Goal: Transaction & Acquisition: Purchase product/service

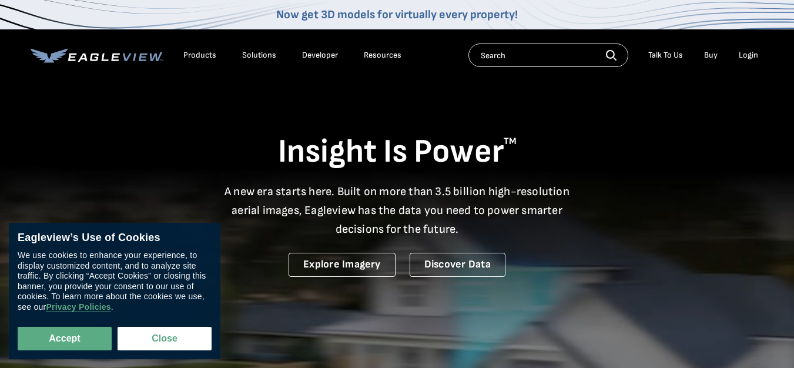
click at [748, 55] on div "Login" at bounding box center [748, 55] width 19 height 11
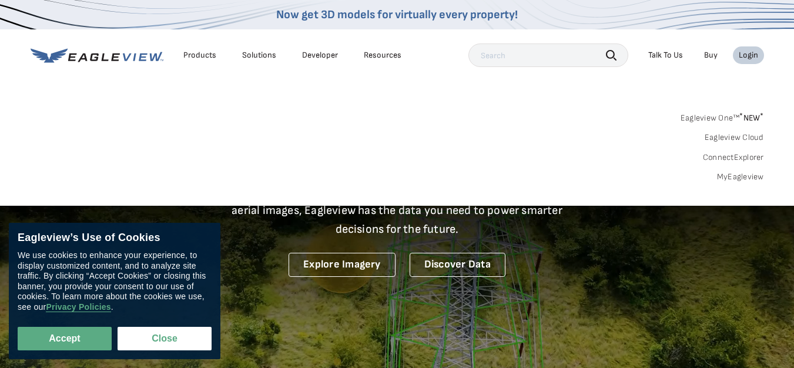
click at [730, 176] on link "MyEagleview" at bounding box center [740, 177] width 47 height 11
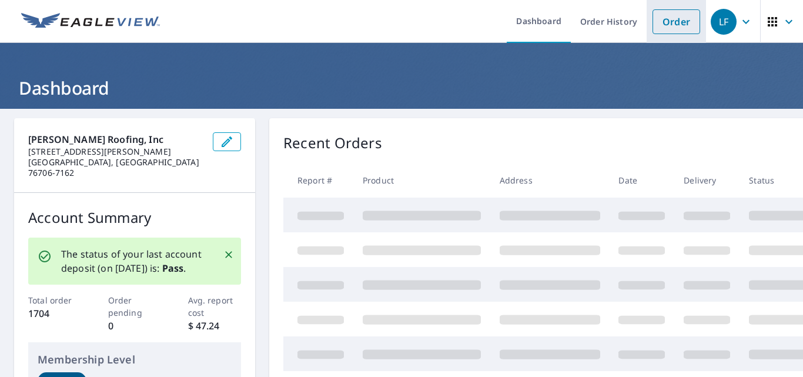
click at [668, 27] on link "Order" at bounding box center [677, 21] width 48 height 25
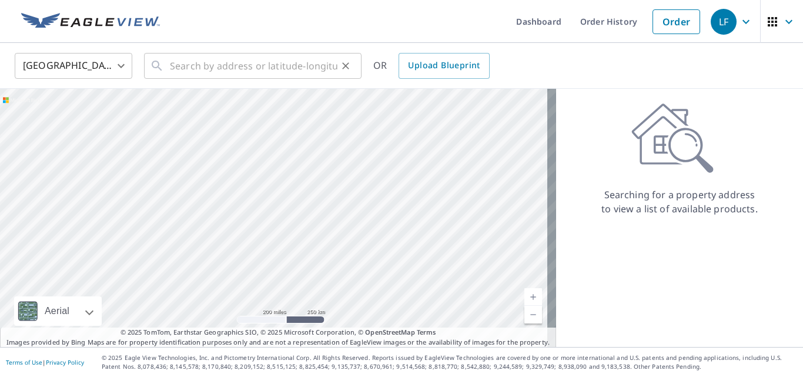
click at [168, 65] on div "​" at bounding box center [253, 66] width 218 height 26
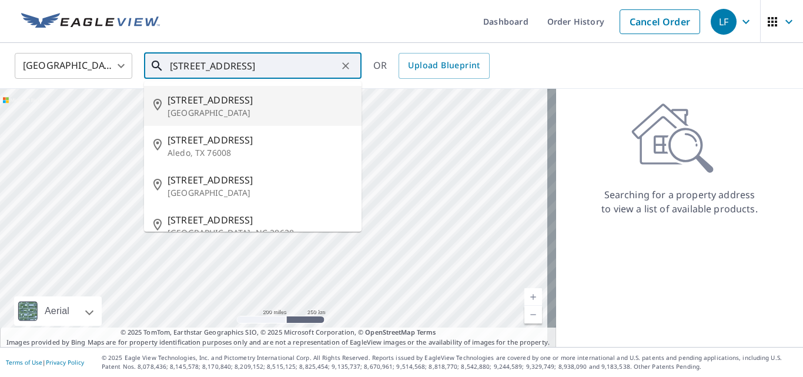
click at [199, 95] on span "[STREET_ADDRESS]" at bounding box center [260, 100] width 185 height 14
type input "[STREET_ADDRESS][PERSON_NAME]"
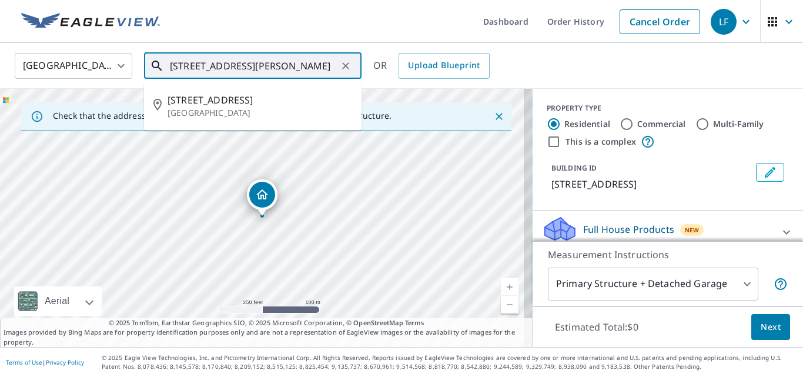
scroll to position [0, 19]
drag, startPoint x: 171, startPoint y: 66, endPoint x: 457, endPoint y: 79, distance: 286.6
click at [340, 75] on div "[STREET_ADDRESS][PERSON_NAME] ​" at bounding box center [253, 66] width 218 height 26
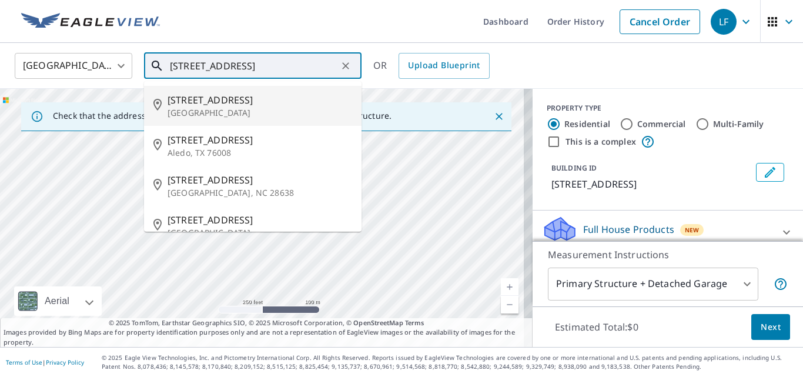
click at [256, 100] on span "[STREET_ADDRESS]" at bounding box center [260, 100] width 185 height 14
type input "[STREET_ADDRESS][PERSON_NAME]"
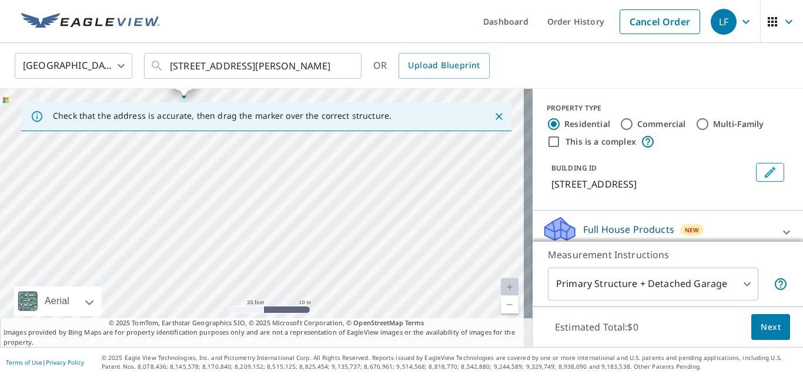
drag, startPoint x: 235, startPoint y: 193, endPoint x: 275, endPoint y: 365, distance: 176.3
click at [275, 367] on div "Dashboard Order History Cancel Order LF United States US ​ 129 Deer Creek Dr Wa…" at bounding box center [401, 188] width 803 height 377
click at [203, 186] on div "129 Deer Creek Dr Waco, TX 76708" at bounding box center [266, 218] width 533 height 258
drag, startPoint x: 258, startPoint y: 194, endPoint x: 271, endPoint y: 197, distance: 13.3
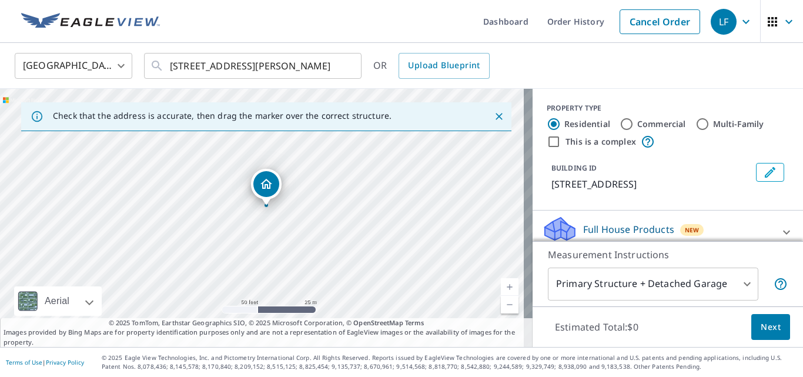
click at [669, 276] on body "LF LF Dashboard Order History Cancel Order LF United States US ​ 129 Deer Creek…" at bounding box center [401, 188] width 803 height 377
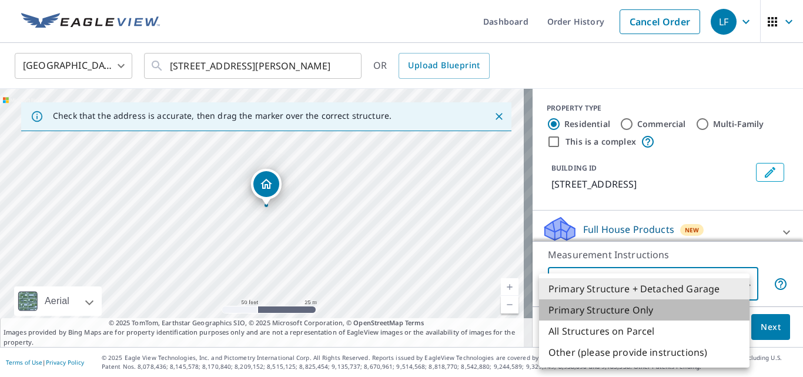
click at [650, 307] on li "Primary Structure Only" at bounding box center [644, 309] width 210 height 21
type input "2"
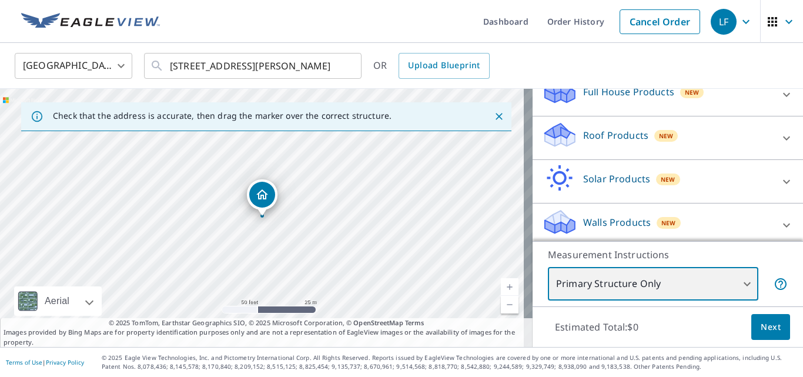
scroll to position [143, 0]
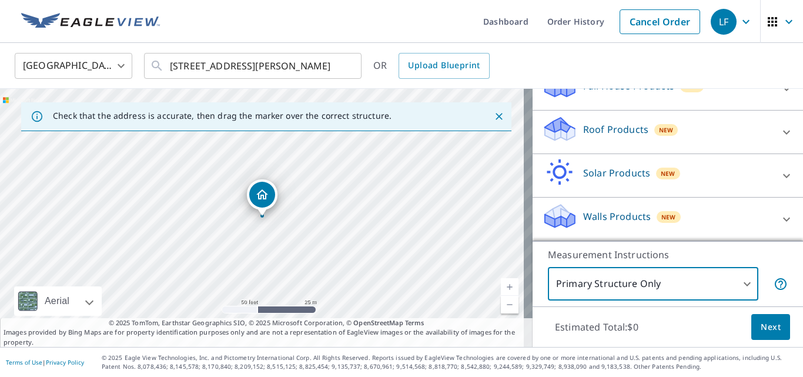
click at [583, 135] on p "Roof Products" at bounding box center [615, 129] width 65 height 14
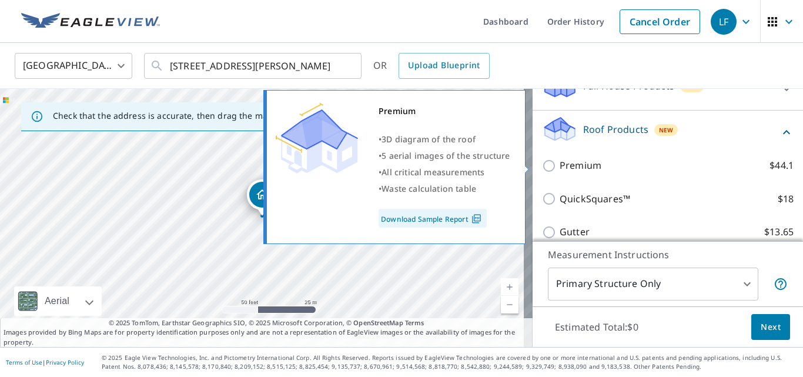
click at [545, 166] on input "Premium $44.1" at bounding box center [551, 166] width 18 height 14
checkbox input "true"
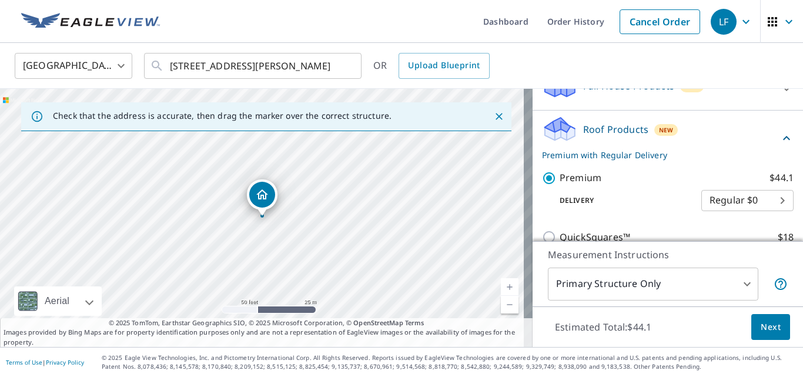
click at [761, 327] on span "Next" at bounding box center [771, 327] width 20 height 15
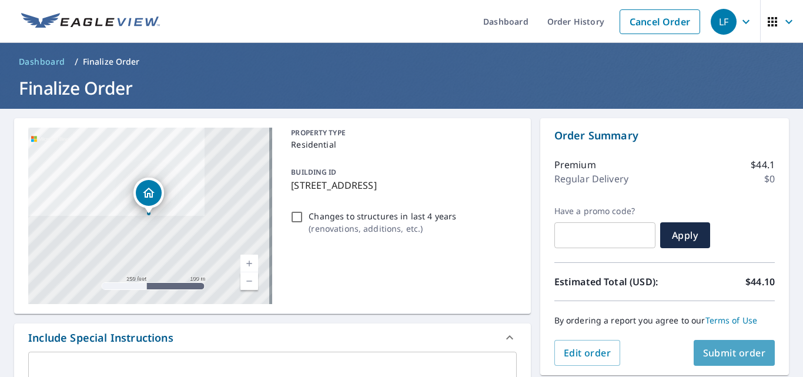
click at [730, 360] on button "Submit order" at bounding box center [735, 353] width 82 height 26
checkbox input "true"
